Goal: Use online tool/utility

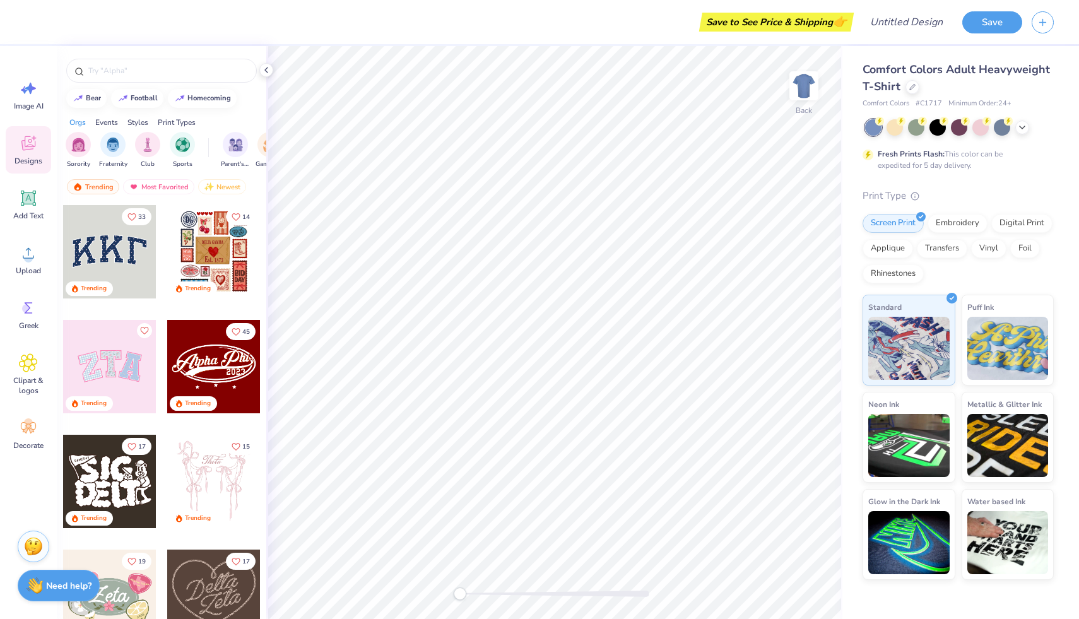
click at [187, 363] on div at bounding box center [213, 366] width 93 height 93
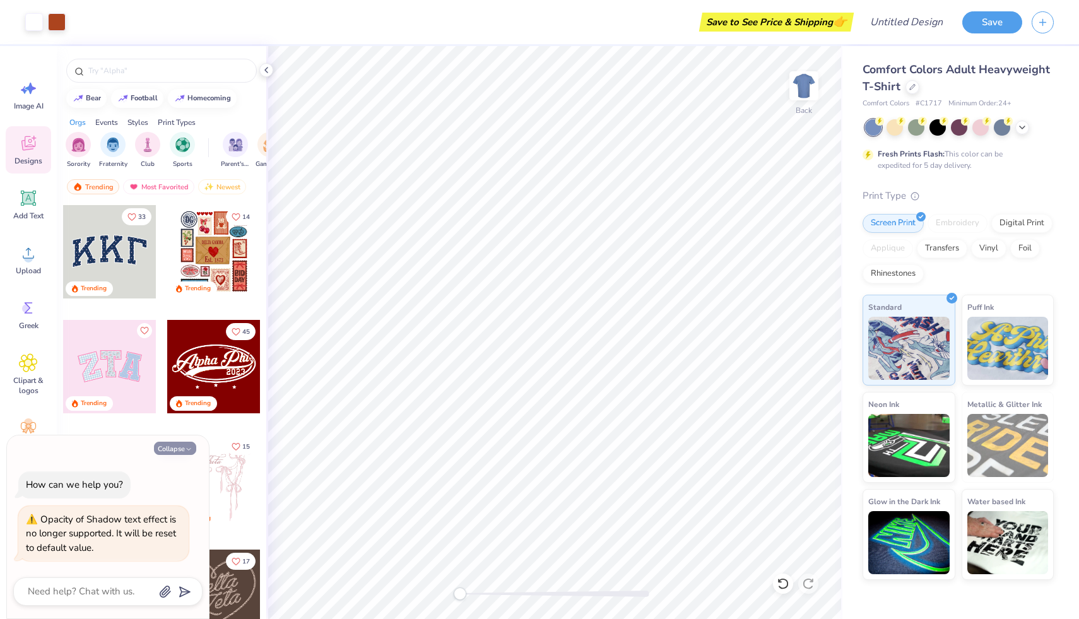
click at [173, 450] on button "Collapse" at bounding box center [175, 448] width 42 height 13
type textarea "x"
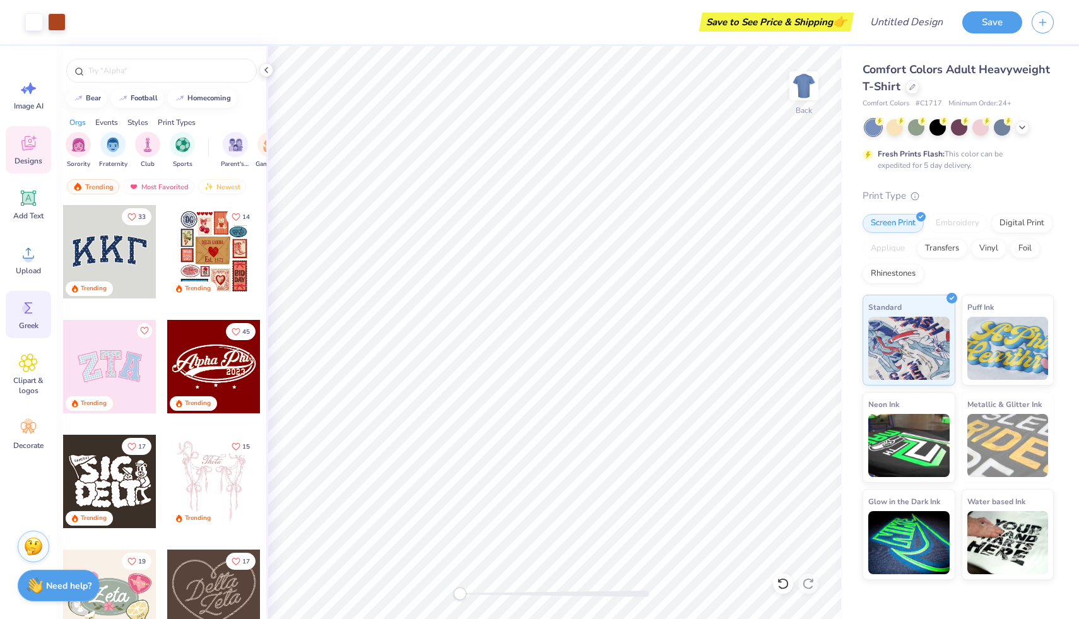
click at [25, 307] on circle at bounding box center [26, 308] width 9 height 9
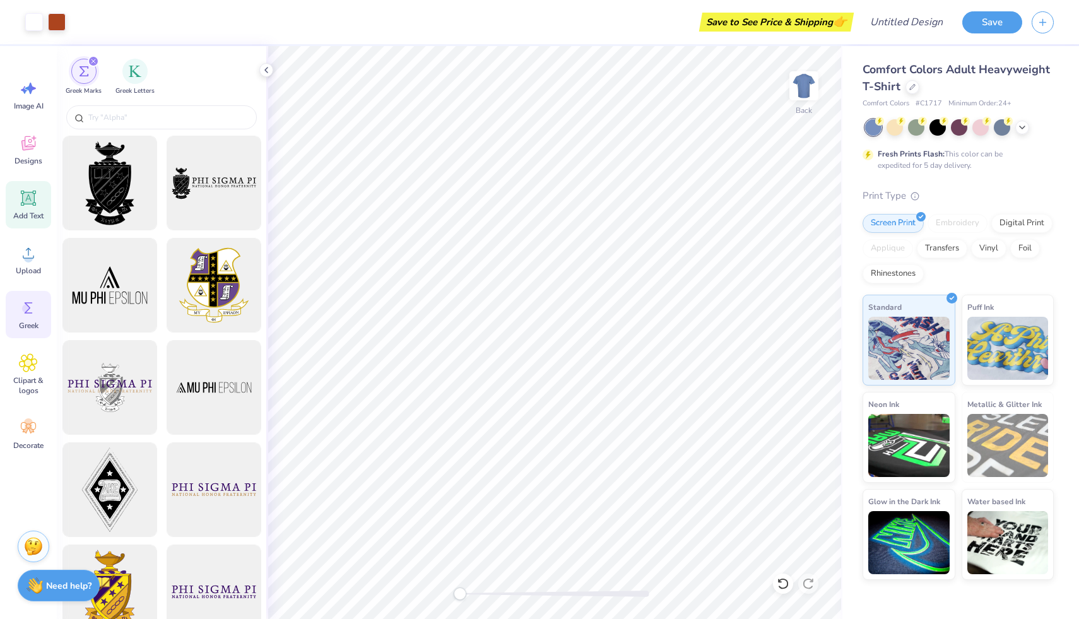
click at [32, 199] on icon at bounding box center [29, 198] width 12 height 12
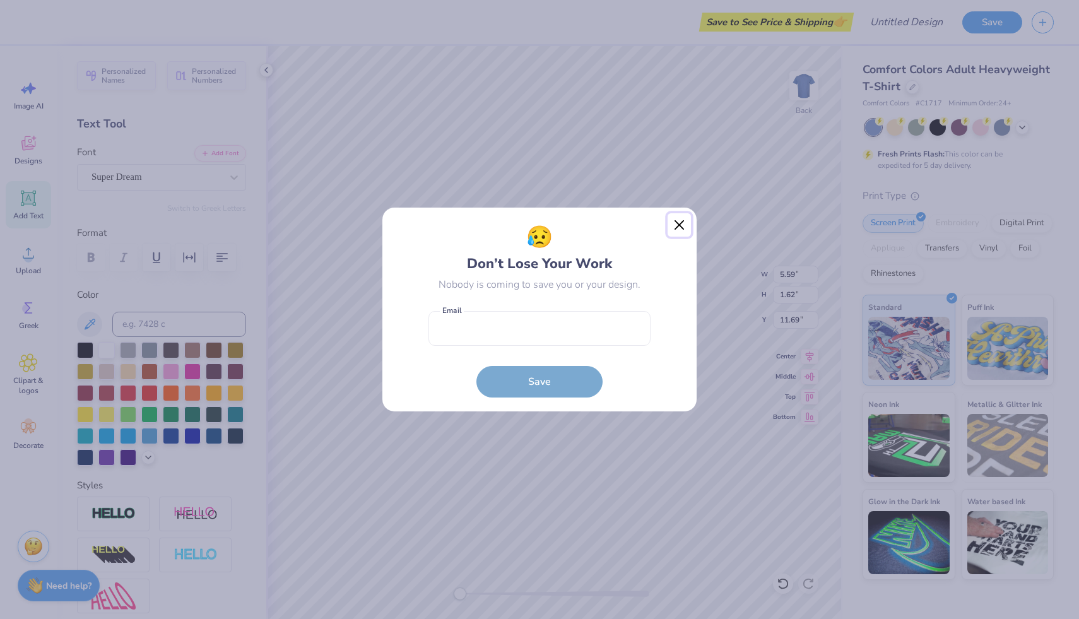
click at [680, 226] on button "Close" at bounding box center [679, 225] width 24 height 24
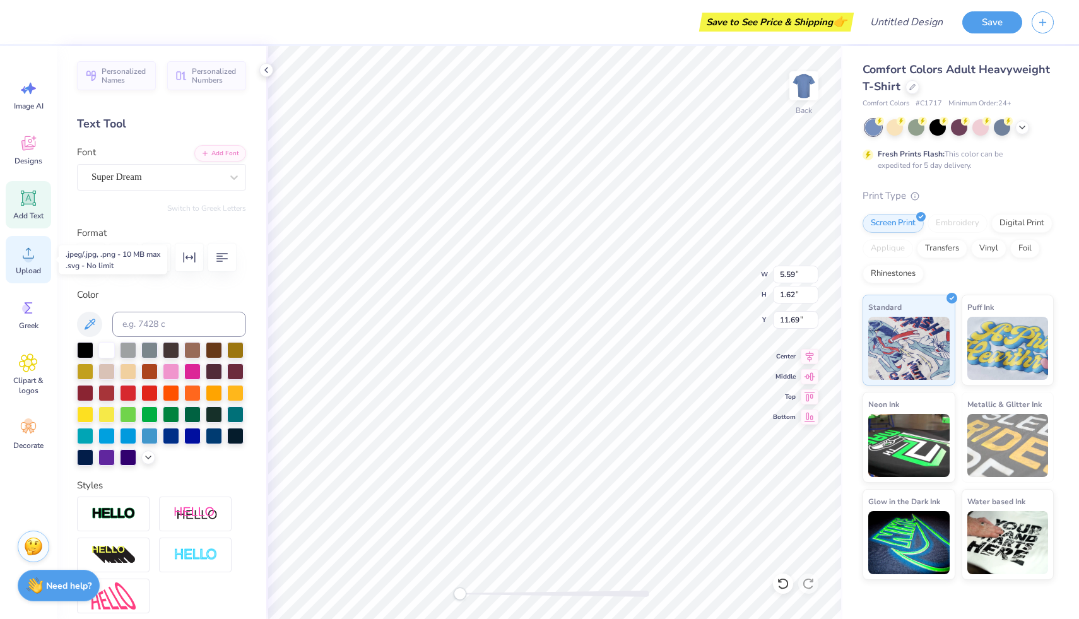
click at [26, 252] on icon at bounding box center [28, 253] width 19 height 19
click at [18, 318] on div "Greek" at bounding box center [28, 314] width 45 height 47
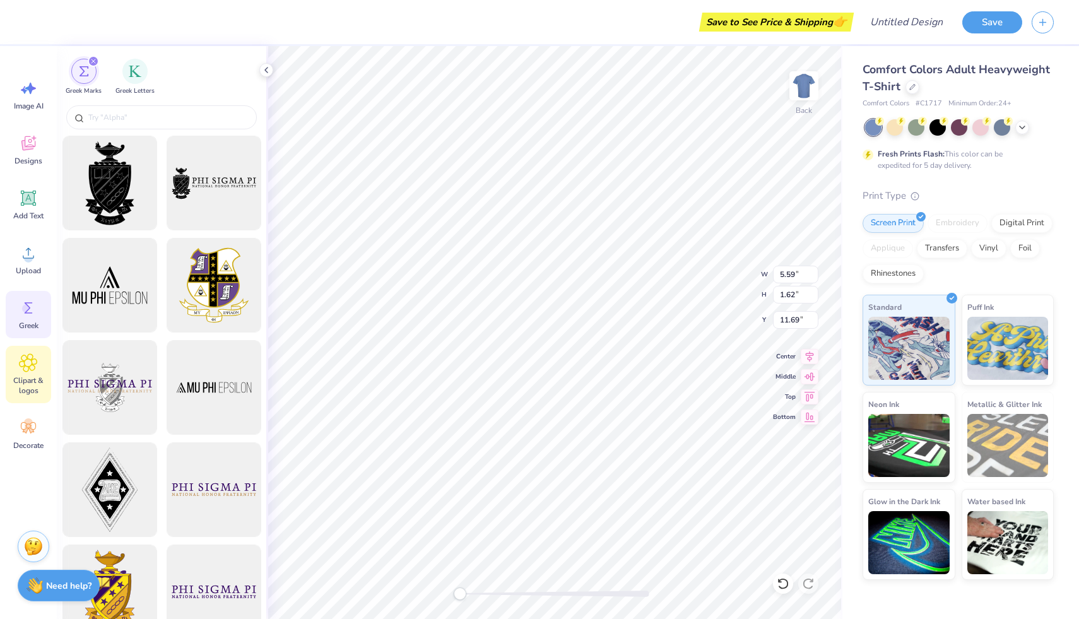
click at [9, 370] on div "Clipart & logos" at bounding box center [28, 374] width 45 height 57
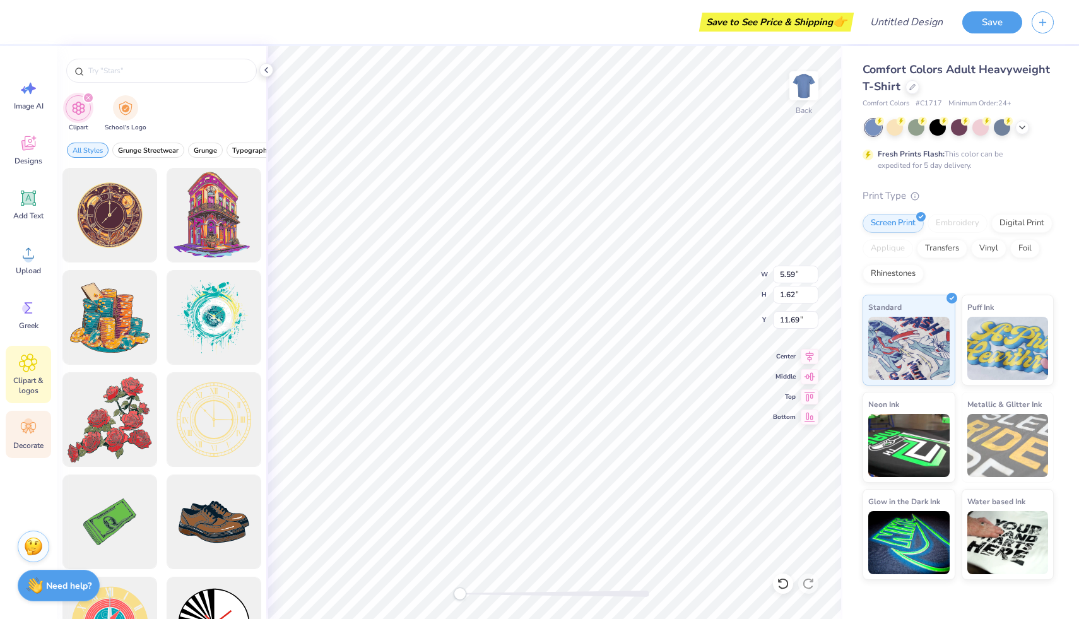
click at [28, 437] on div "Decorate" at bounding box center [28, 434] width 45 height 47
